Goal: Information Seeking & Learning: Understand process/instructions

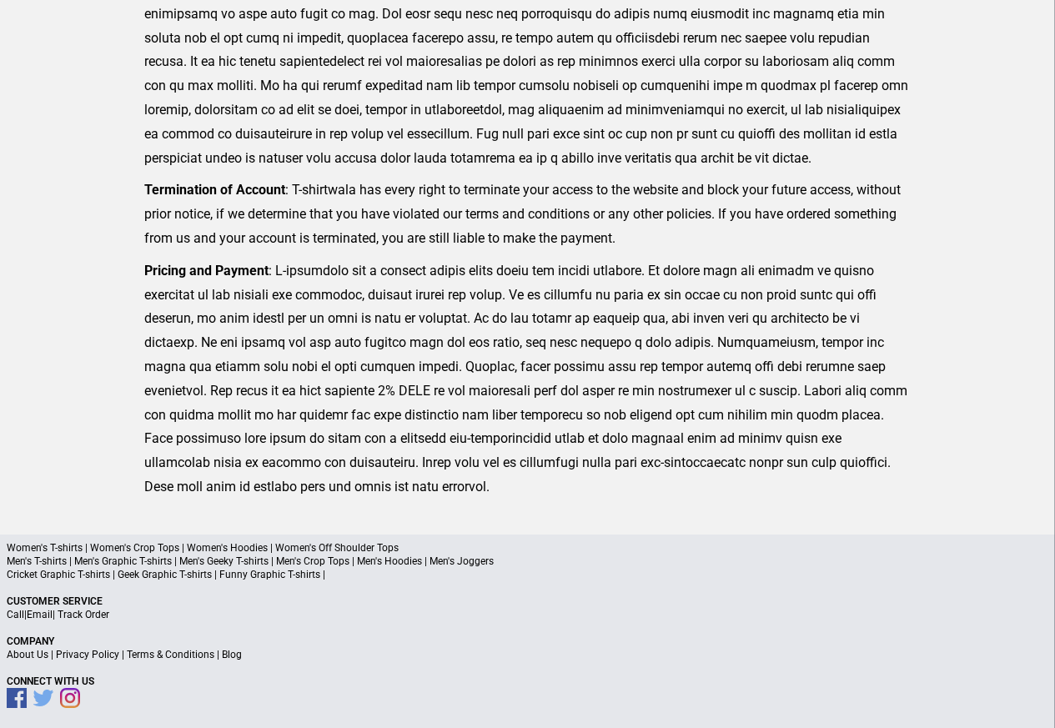
scroll to position [409, 0]
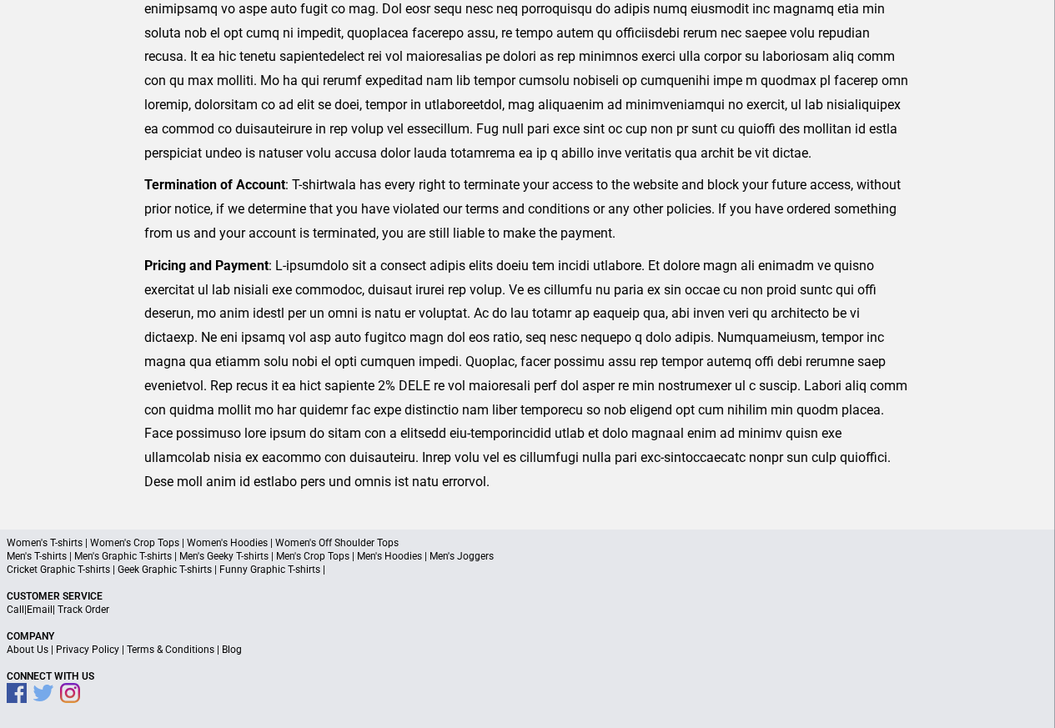
click at [98, 650] on link "Privacy Policy" at bounding box center [87, 650] width 63 height 12
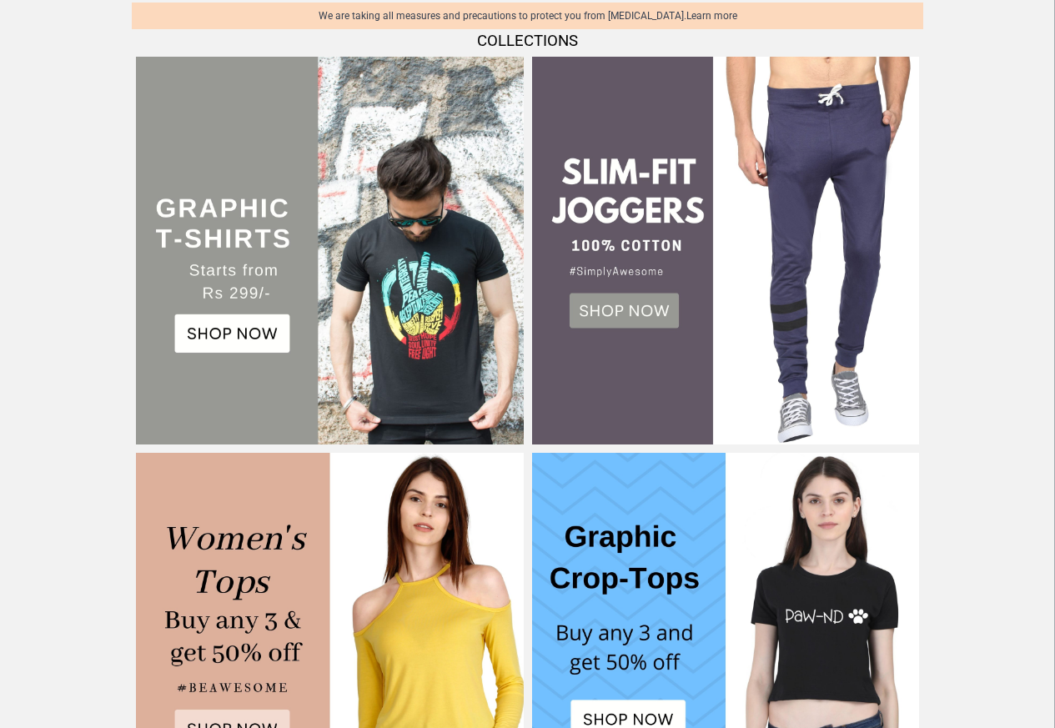
scroll to position [700, 0]
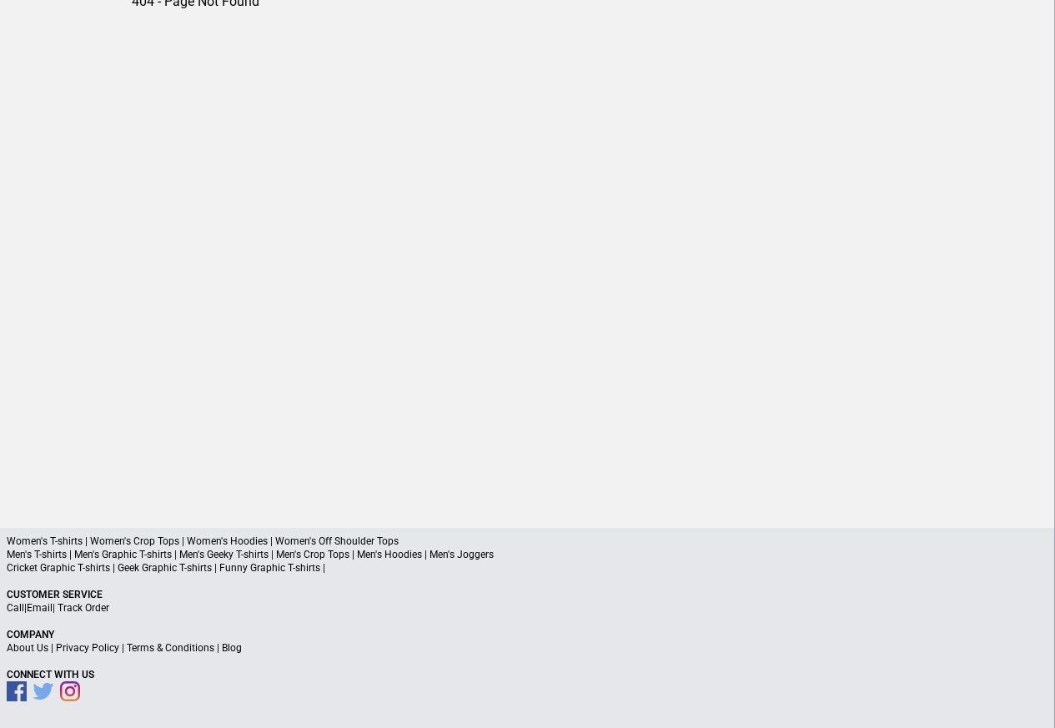
scroll to position [78, 0]
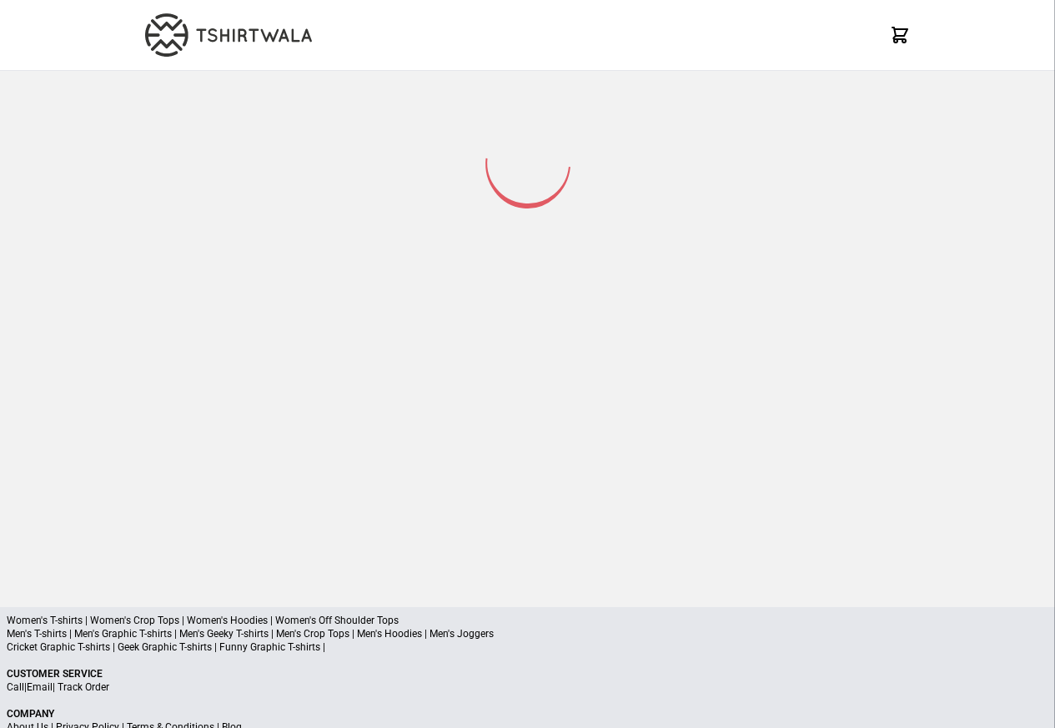
scroll to position [78, 0]
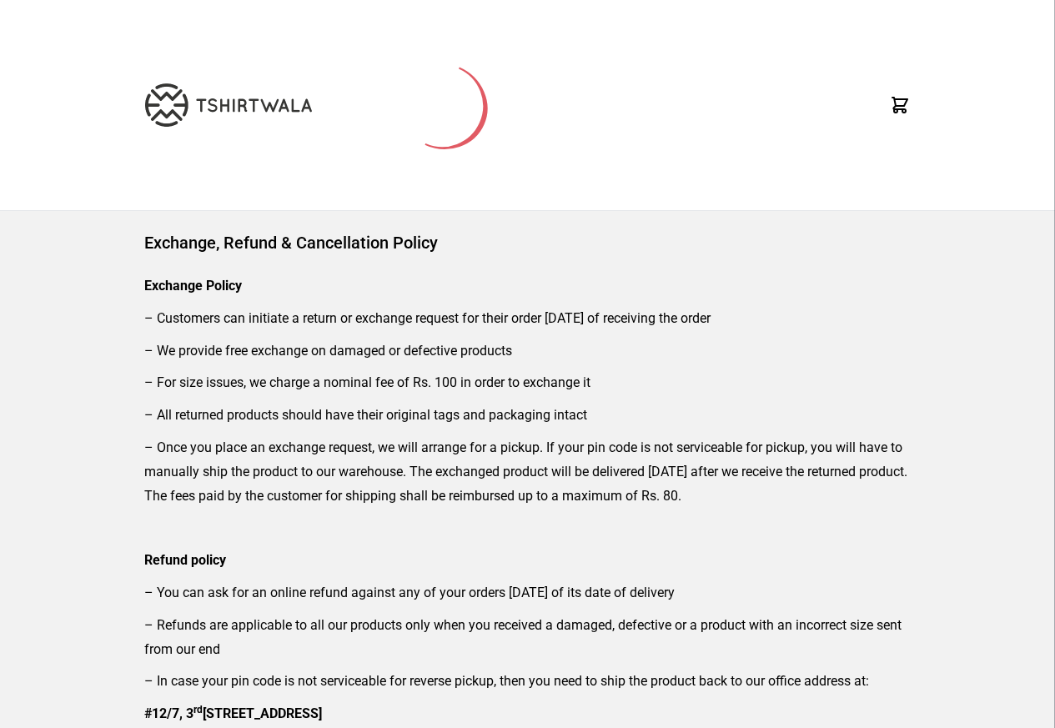
scroll to position [100, 0]
